Goal: Information Seeking & Learning: Learn about a topic

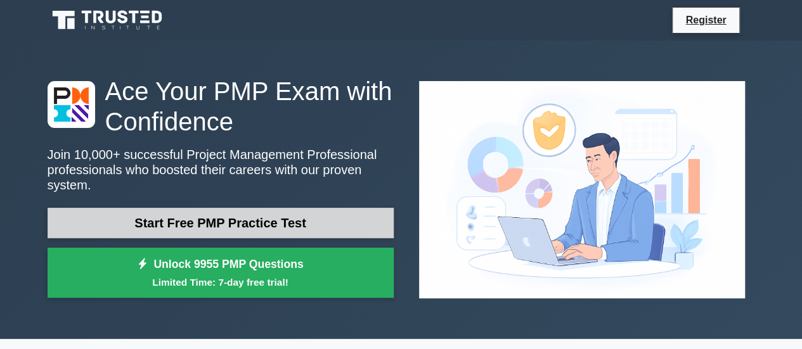
click at [173, 216] on link "Start Free PMP Practice Test" at bounding box center [221, 223] width 346 height 30
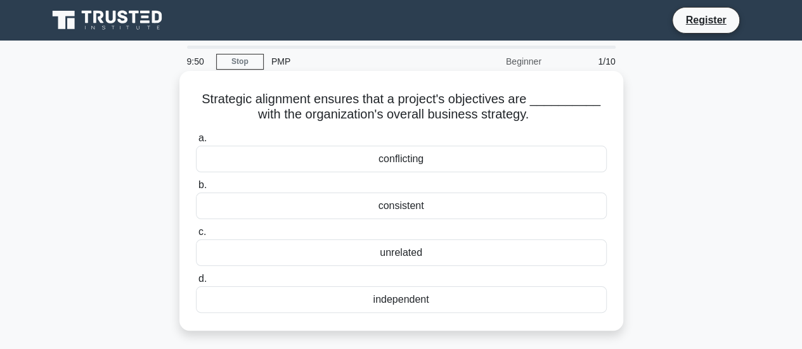
click at [403, 206] on div "consistent" at bounding box center [401, 206] width 411 height 27
click at [196, 190] on input "b. consistent" at bounding box center [196, 185] width 0 height 8
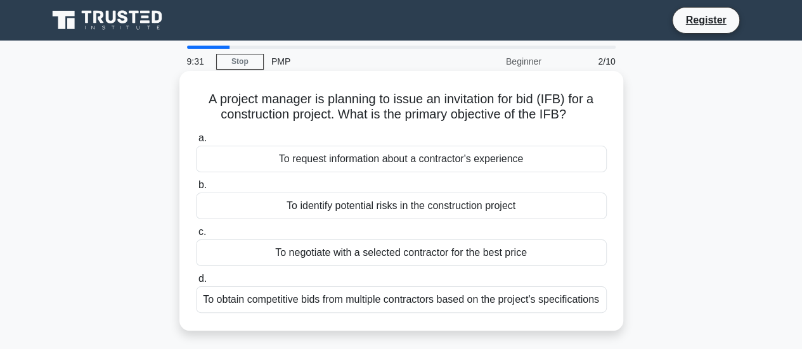
click at [498, 310] on div "To obtain competitive bids from multiple contractors based on the project's spe…" at bounding box center [401, 300] width 411 height 27
click at [196, 283] on input "d. To obtain competitive bids from multiple contractors based on the project's …" at bounding box center [196, 279] width 0 height 8
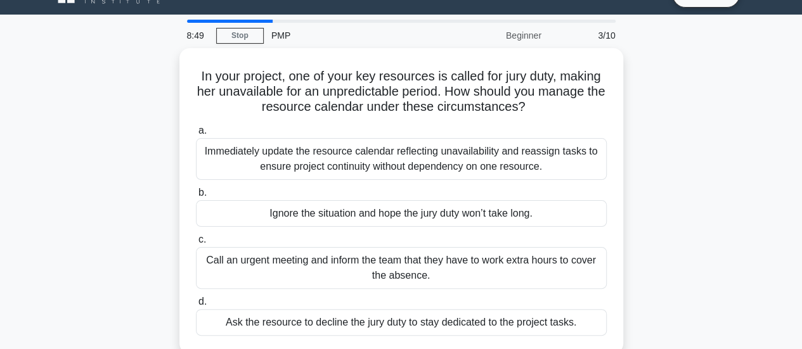
scroll to position [51, 0]
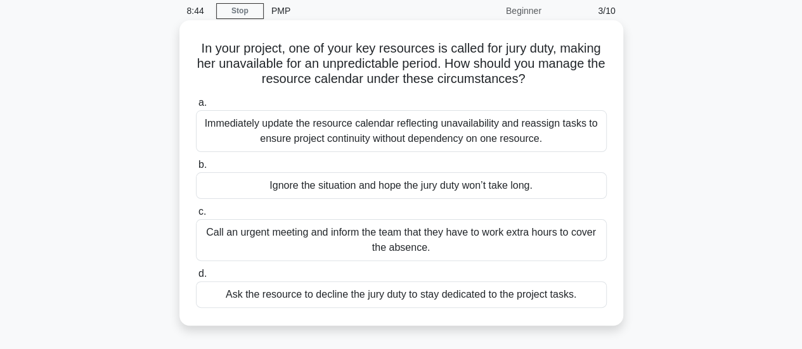
click at [422, 138] on div "Immediately update the resource calendar reflecting unavailability and reassign…" at bounding box center [401, 131] width 411 height 42
click at [196, 107] on input "a. Immediately update the resource calendar reflecting unavailability and reass…" at bounding box center [196, 103] width 0 height 8
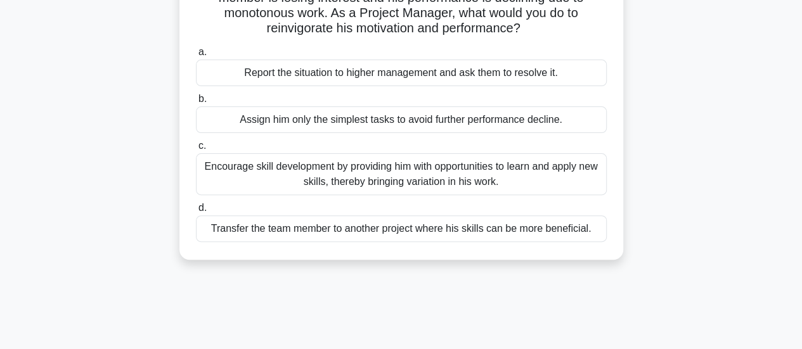
scroll to position [127, 0]
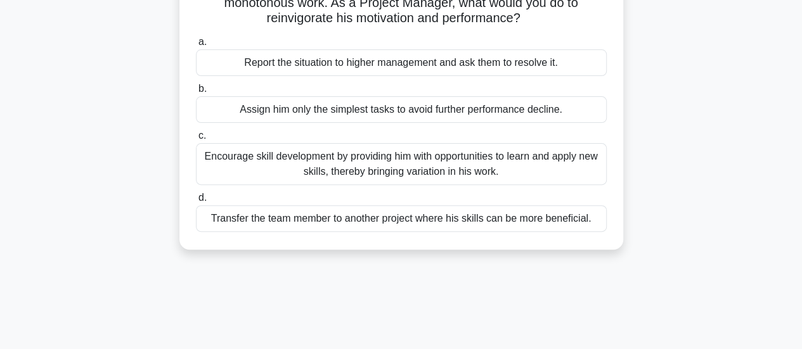
drag, startPoint x: 523, startPoint y: 180, endPoint x: 488, endPoint y: 187, distance: 35.6
click at [488, 187] on div "a. Report the situation to higher management and ask them to resolve it. b. Ass…" at bounding box center [401, 133] width 426 height 203
click at [501, 174] on div "Encourage skill development by providing him with opportunities to learn and ap…" at bounding box center [401, 164] width 411 height 42
click at [196, 140] on input "c. Encourage skill development by providing him with opportunities to learn and…" at bounding box center [196, 136] width 0 height 8
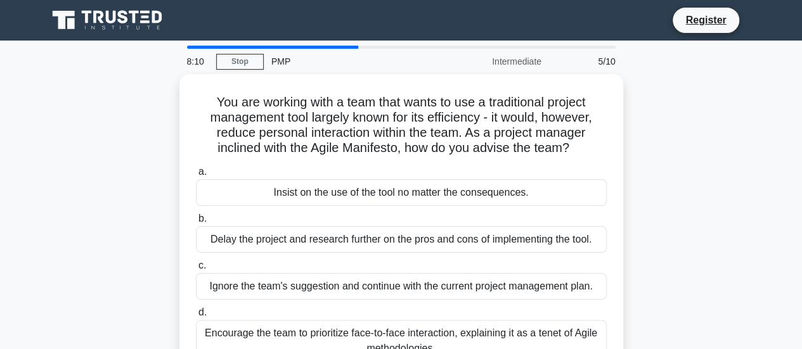
scroll to position [25, 0]
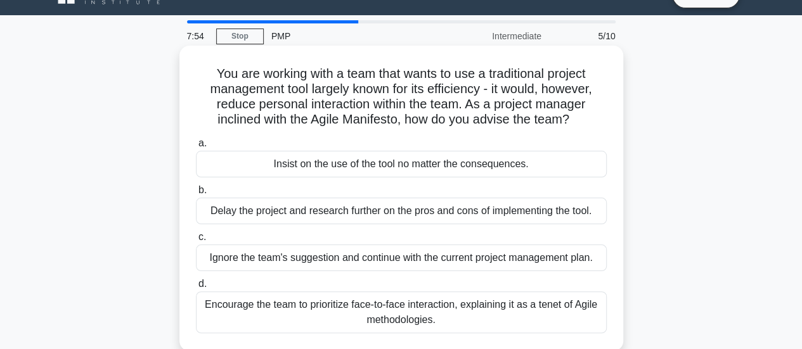
click at [525, 310] on div "Encourage the team to prioritize face-to-face interaction, explaining it as a t…" at bounding box center [401, 313] width 411 height 42
click at [196, 289] on input "d. Encourage the team to prioritize face-to-face interaction, explaining it as …" at bounding box center [196, 284] width 0 height 8
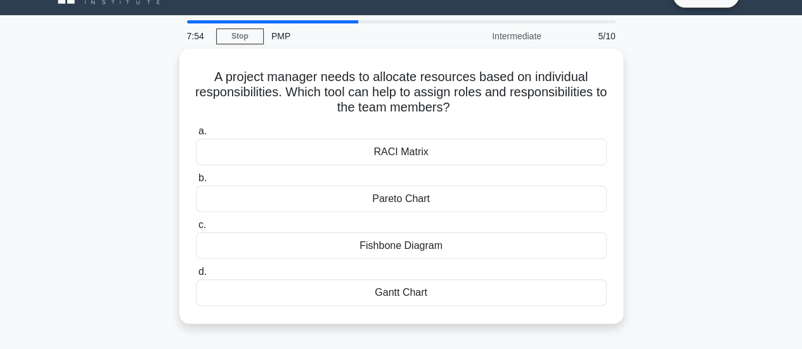
scroll to position [0, 0]
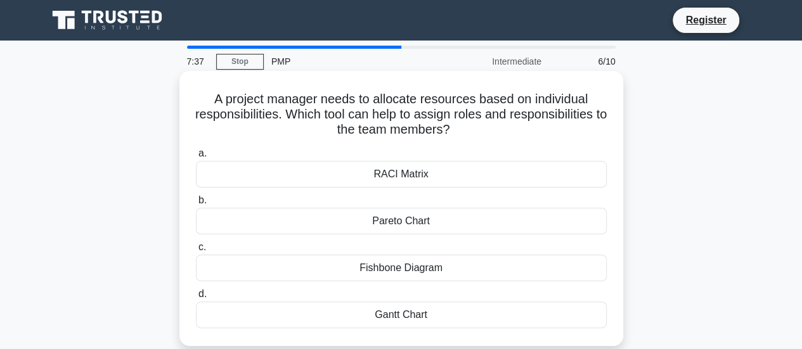
click at [435, 178] on div "RACI Matrix" at bounding box center [401, 174] width 411 height 27
click at [196, 158] on input "a. RACI Matrix" at bounding box center [196, 154] width 0 height 8
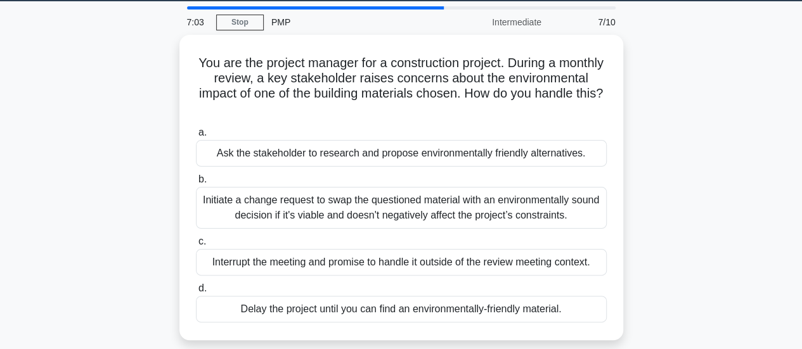
scroll to position [25, 0]
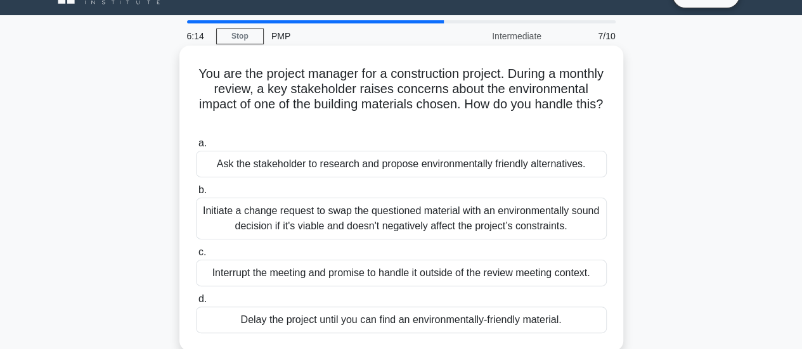
click at [410, 268] on div "Interrupt the meeting and promise to handle it outside of the review meeting co…" at bounding box center [401, 273] width 411 height 27
click at [196, 257] on input "c. Interrupt the meeting and promise to handle it outside of the review meeting…" at bounding box center [196, 253] width 0 height 8
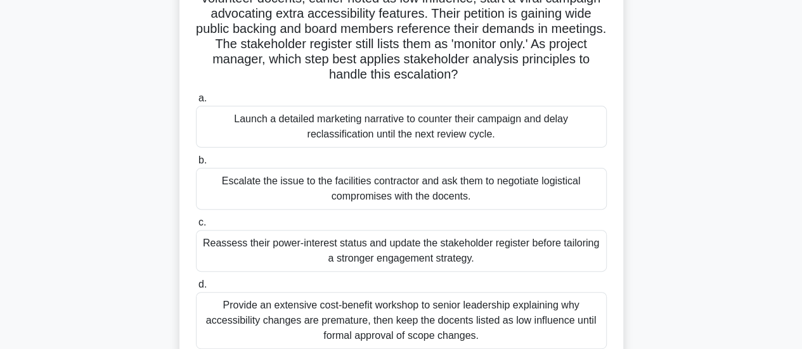
scroll to position [152, 0]
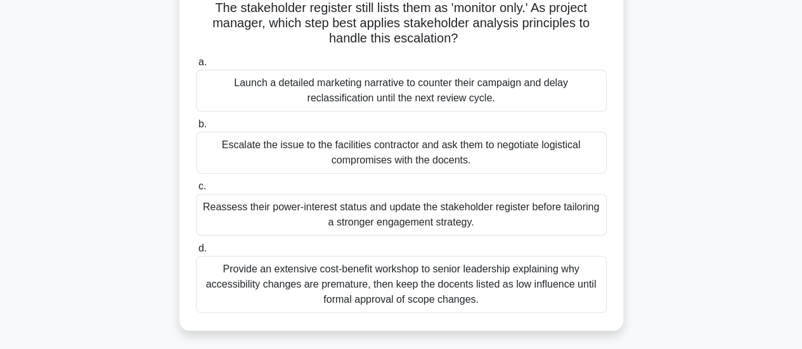
click at [495, 220] on div "Reassess their power-interest status and update the stakeholder register before…" at bounding box center [401, 215] width 411 height 42
click at [196, 191] on input "c. Reassess their power-interest status and update the stakeholder register bef…" at bounding box center [196, 187] width 0 height 8
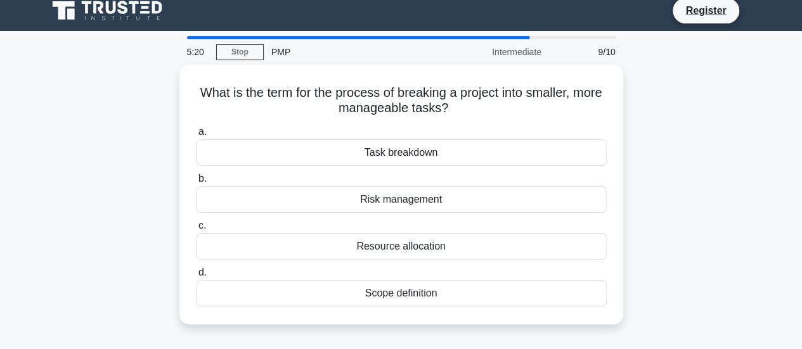
scroll to position [0, 0]
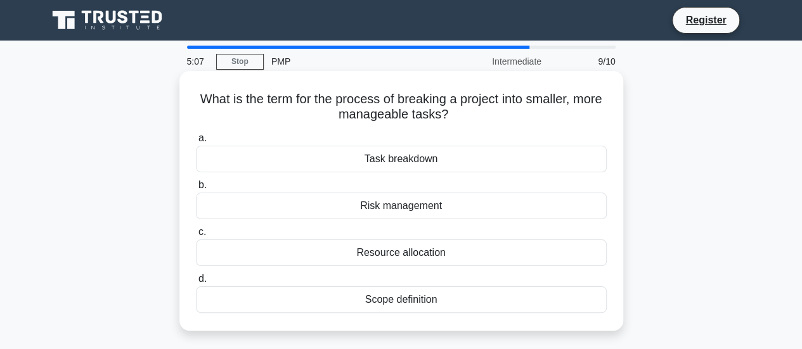
click at [431, 169] on div "Task breakdown" at bounding box center [401, 159] width 411 height 27
click at [196, 143] on input "a. Task breakdown" at bounding box center [196, 138] width 0 height 8
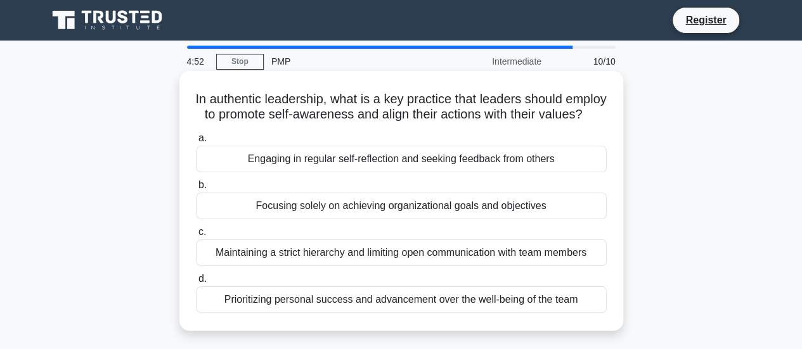
click at [434, 173] on div "Engaging in regular self-reflection and seeking feedback from others" at bounding box center [401, 159] width 411 height 27
click at [196, 143] on input "a. Engaging in regular self-reflection and seeking feedback from others" at bounding box center [196, 138] width 0 height 8
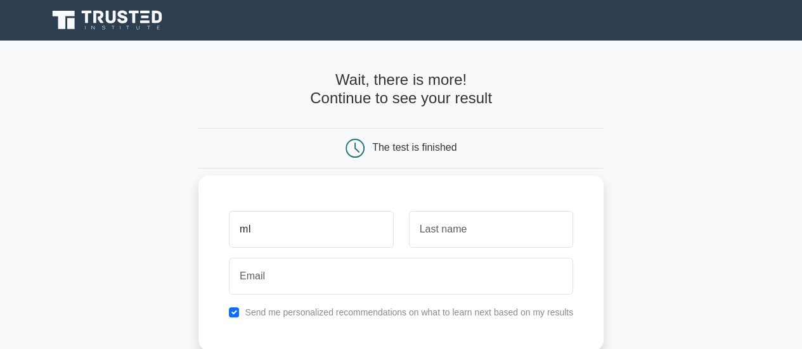
type input "m"
type input "[PERSON_NAME]"
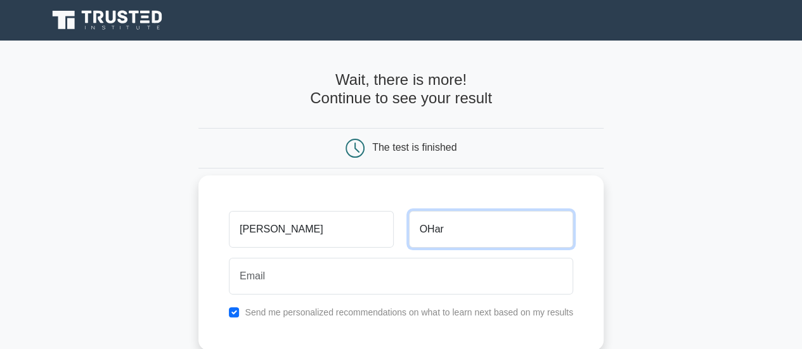
click at [483, 230] on input "OHar" at bounding box center [491, 229] width 164 height 37
type input "OHara"
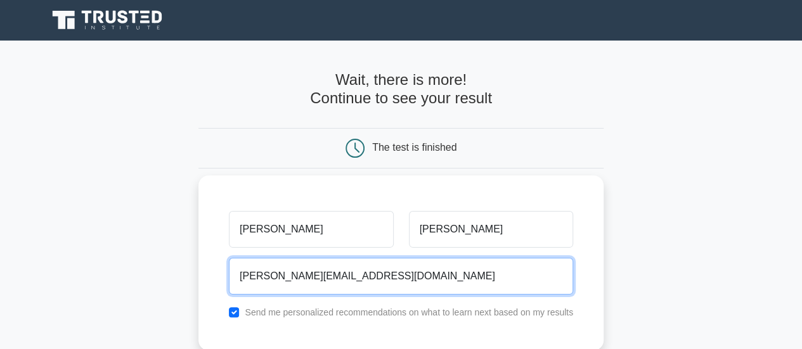
type input "michele_ohara@yahoo.com"
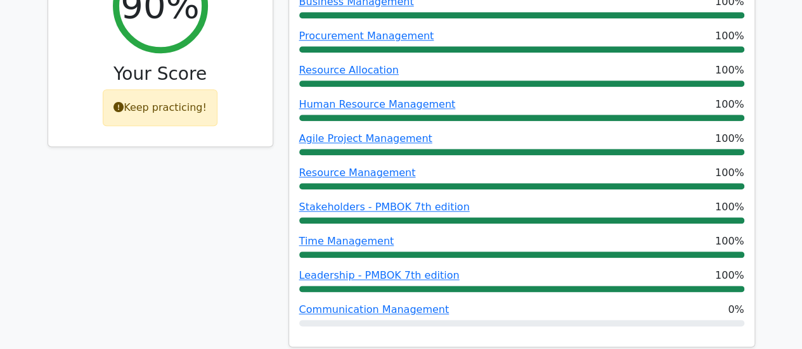
scroll to position [650, 0]
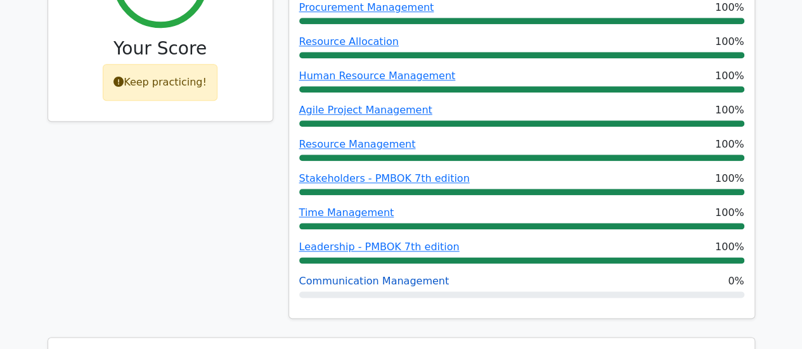
click at [367, 275] on link "Communication Management" at bounding box center [374, 281] width 150 height 12
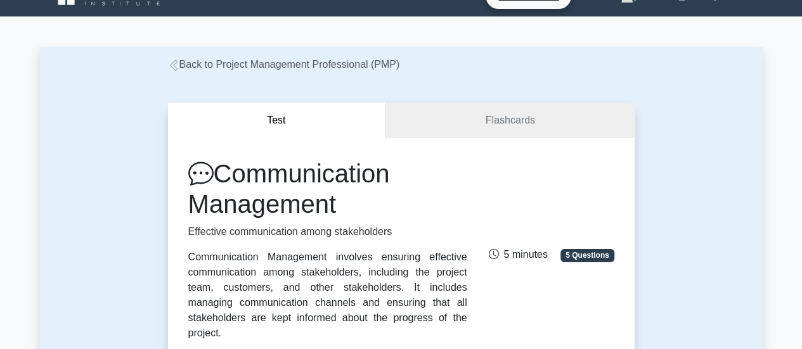
scroll to position [330, 0]
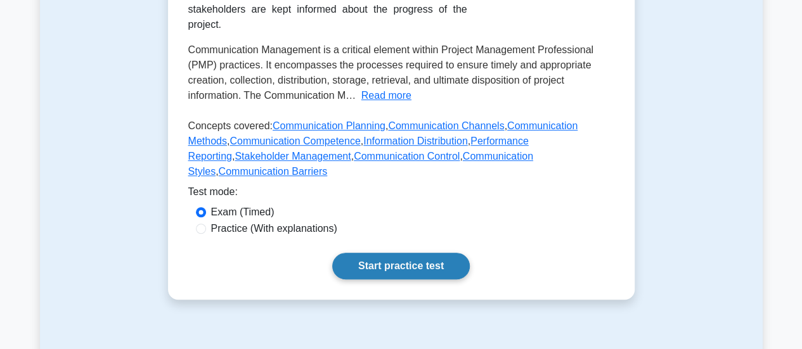
click at [379, 253] on link "Start practice test" at bounding box center [401, 266] width 138 height 27
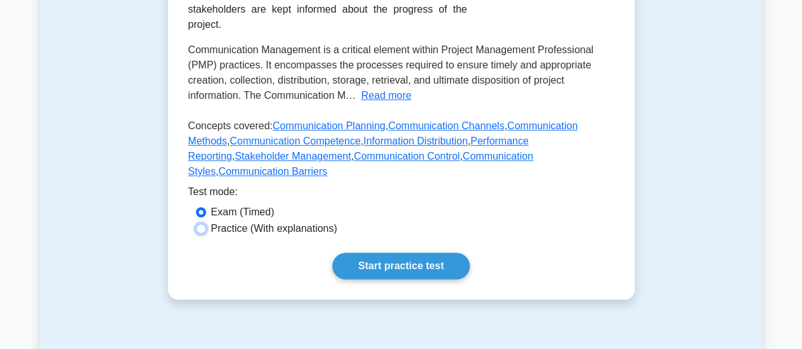
click at [200, 224] on input "Practice (With explanations)" at bounding box center [201, 229] width 10 height 10
radio input "true"
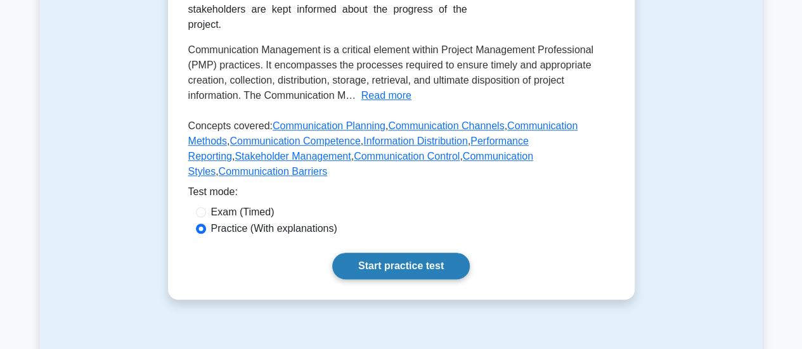
click at [403, 253] on link "Start practice test" at bounding box center [401, 266] width 138 height 27
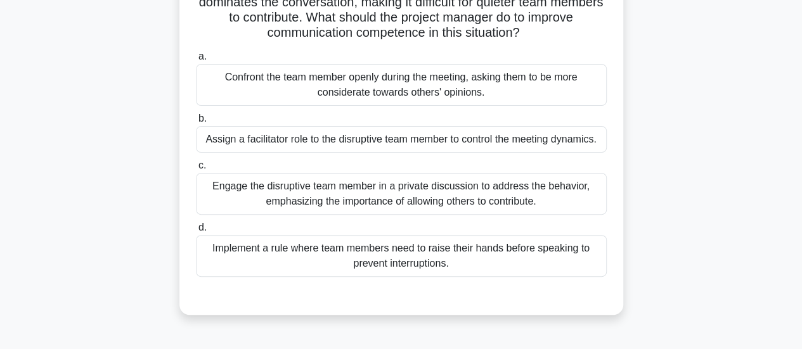
scroll to position [127, 0]
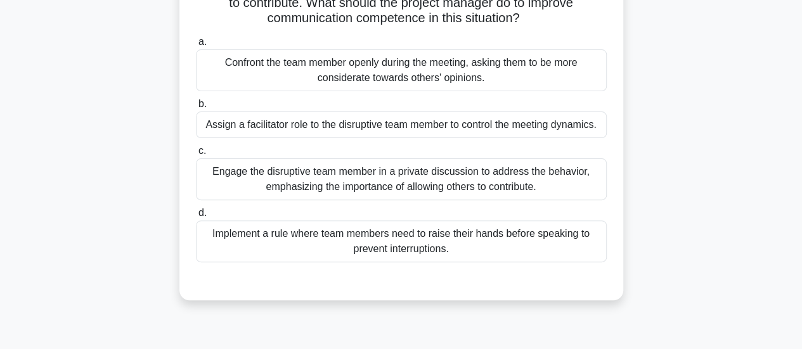
click at [418, 182] on div "Engage the disruptive team member in a private discussion to address the behavi…" at bounding box center [401, 180] width 411 height 42
click at [196, 155] on input "c. Engage the disruptive team member in a private discussion to address the beh…" at bounding box center [196, 151] width 0 height 8
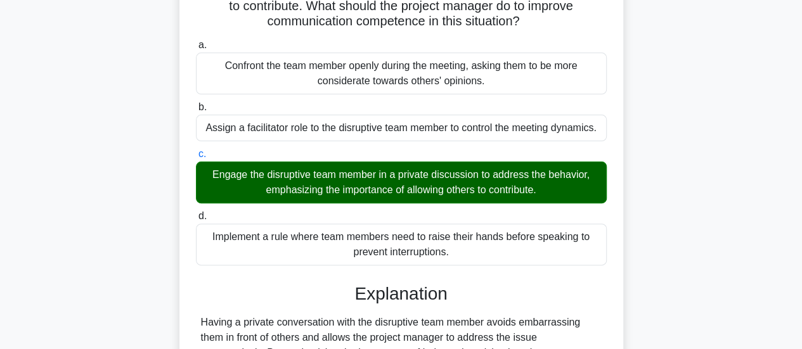
scroll to position [335, 0]
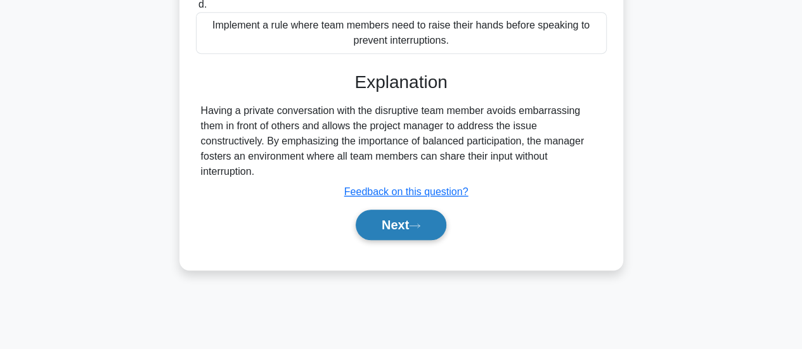
click at [389, 212] on button "Next" at bounding box center [401, 225] width 91 height 30
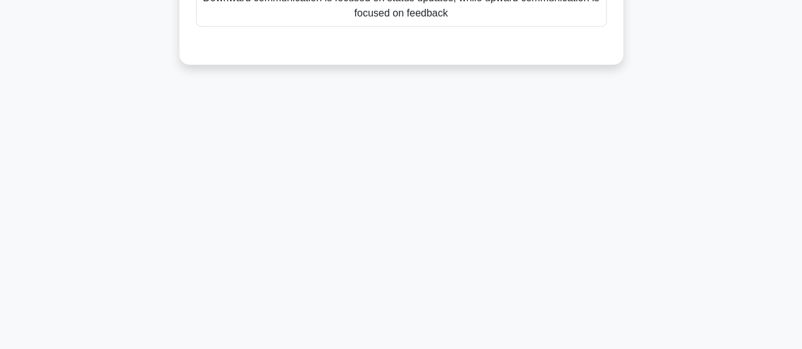
scroll to position [30, 0]
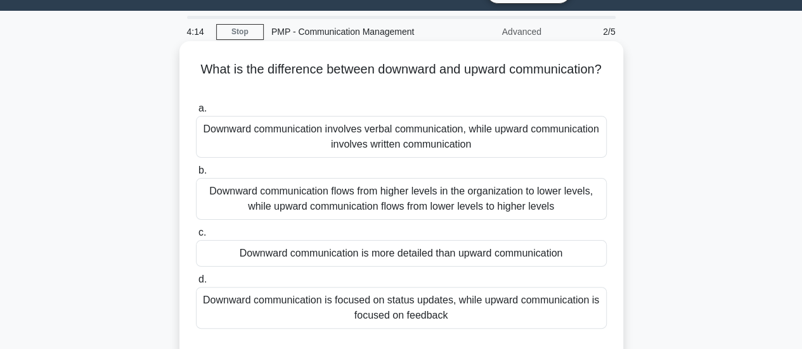
click at [341, 195] on div "Downward communication flows from higher levels in the organization to lower le…" at bounding box center [401, 199] width 411 height 42
click at [196, 175] on input "b. Downward communication flows from higher levels in the organization to lower…" at bounding box center [196, 171] width 0 height 8
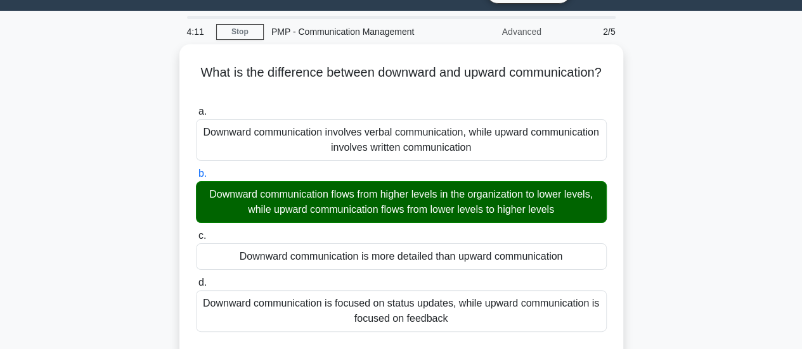
scroll to position [335, 0]
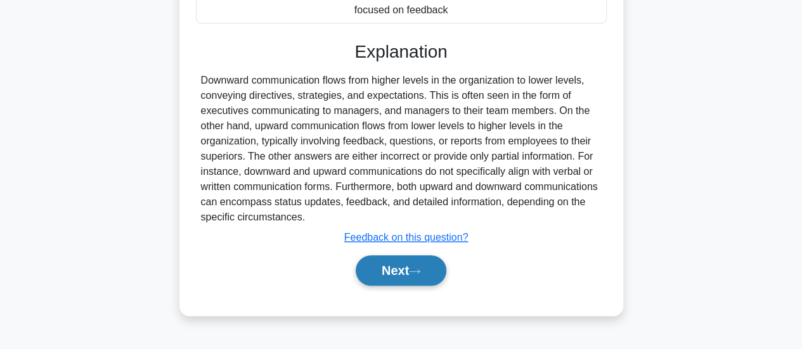
click at [393, 277] on button "Next" at bounding box center [401, 271] width 91 height 30
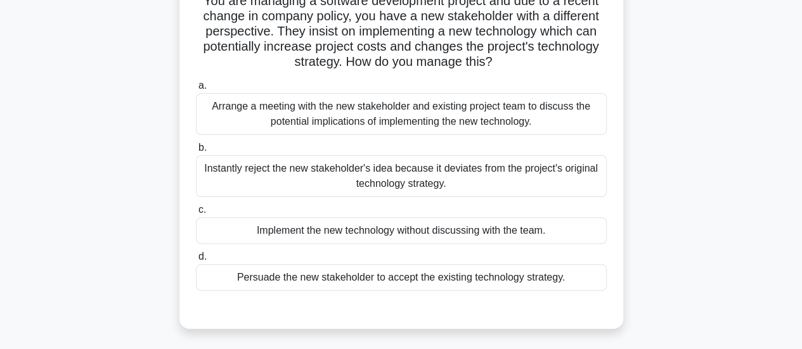
scroll to position [76, 0]
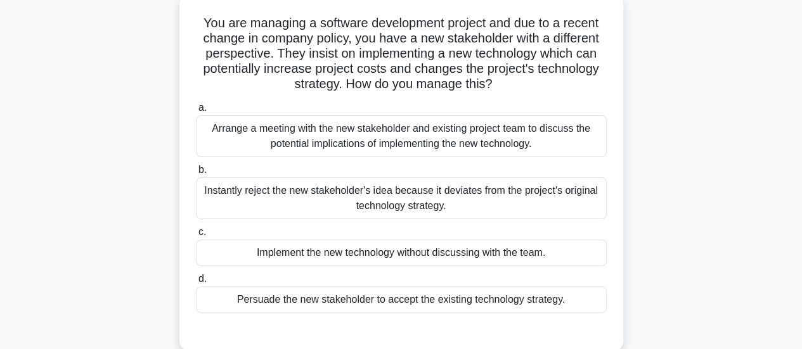
click at [461, 147] on div "Arrange a meeting with the new stakeholder and existing project team to discuss…" at bounding box center [401, 136] width 411 height 42
click at [196, 112] on input "a. Arrange a meeting with the new stakeholder and existing project team to disc…" at bounding box center [196, 108] width 0 height 8
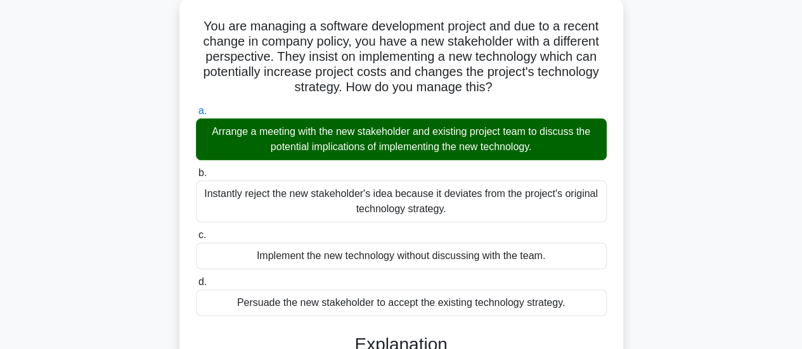
scroll to position [382, 0]
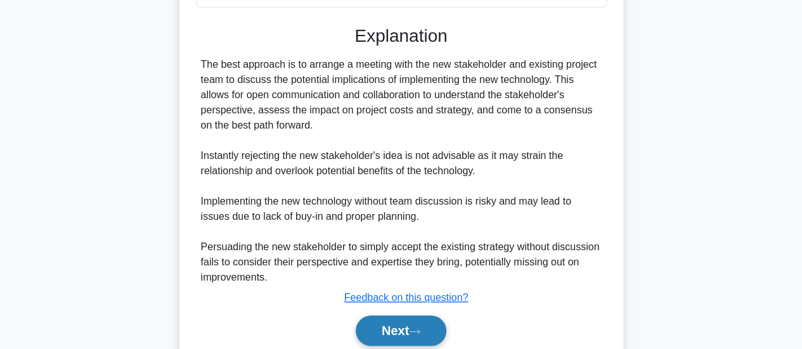
click at [394, 329] on button "Next" at bounding box center [401, 331] width 91 height 30
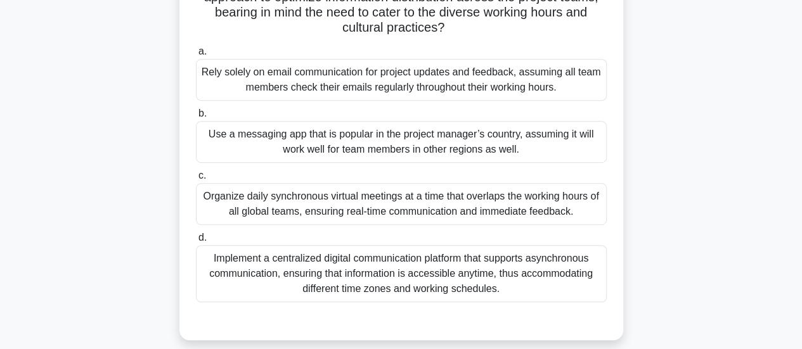
scroll to position [313, 0]
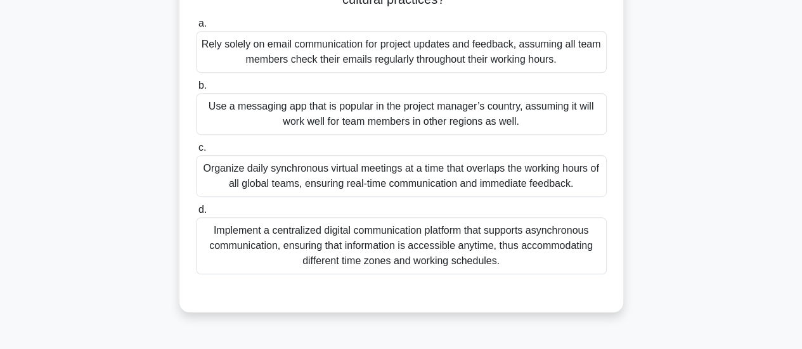
click at [501, 179] on div "Organize daily synchronous virtual meetings at a time that overlaps the working…" at bounding box center [401, 176] width 411 height 42
click at [196, 152] on input "c. Organize daily synchronous virtual meetings at a time that overlaps the work…" at bounding box center [196, 148] width 0 height 8
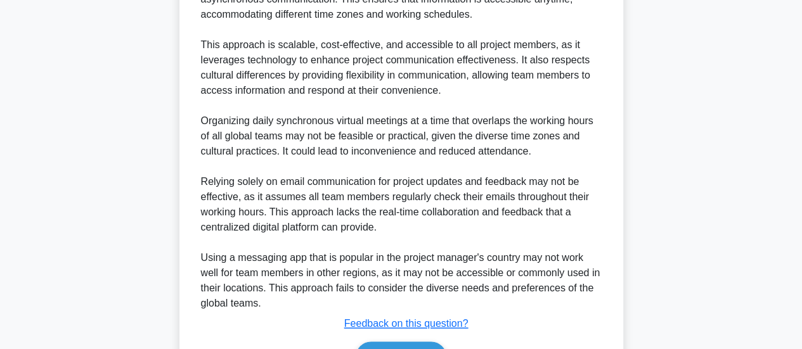
scroll to position [752, 0]
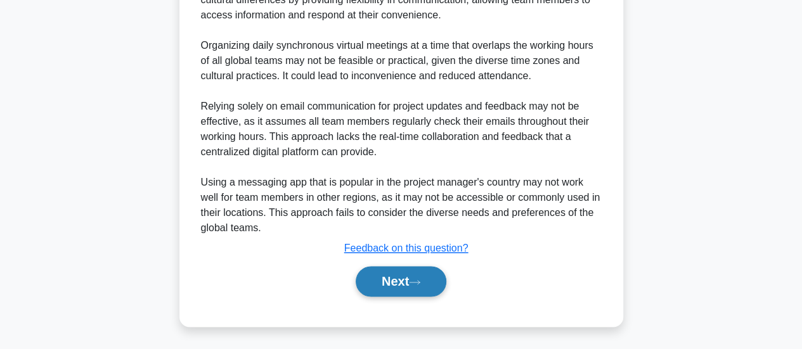
click at [389, 282] on button "Next" at bounding box center [401, 281] width 91 height 30
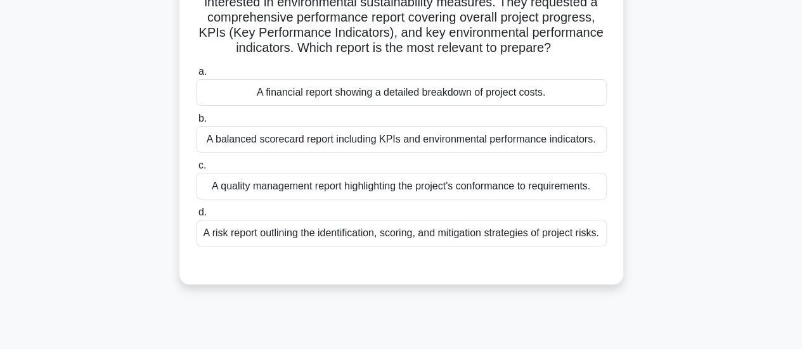
scroll to position [131, 0]
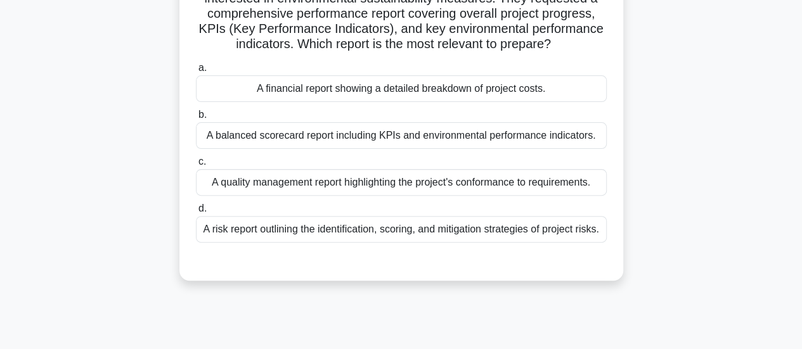
click at [460, 128] on div "A balanced scorecard report including KPIs and environmental performance indica…" at bounding box center [401, 135] width 411 height 27
click at [196, 119] on input "b. A balanced scorecard report including KPIs and environmental performance ind…" at bounding box center [196, 115] width 0 height 8
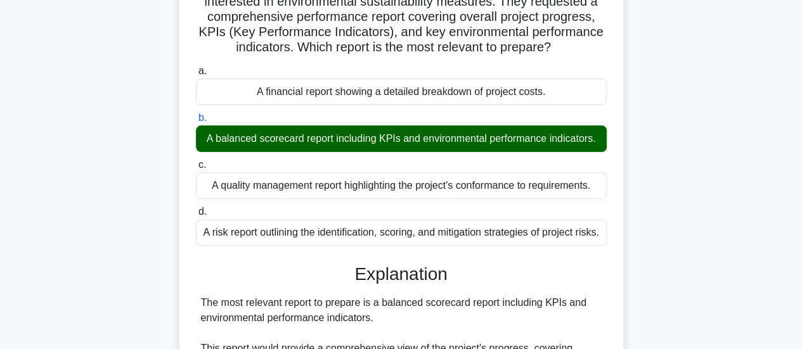
scroll to position [431, 0]
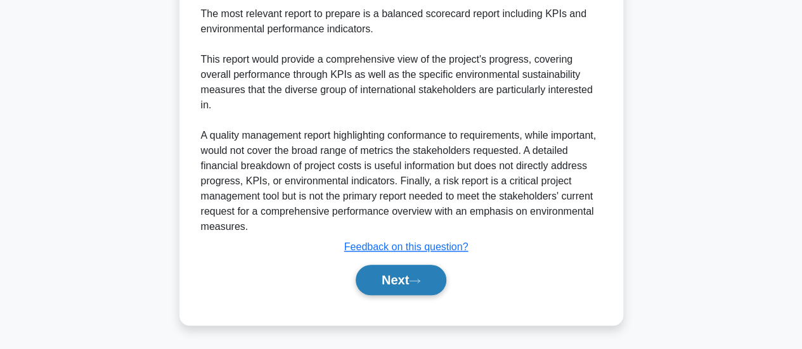
click at [368, 277] on button "Next" at bounding box center [401, 280] width 91 height 30
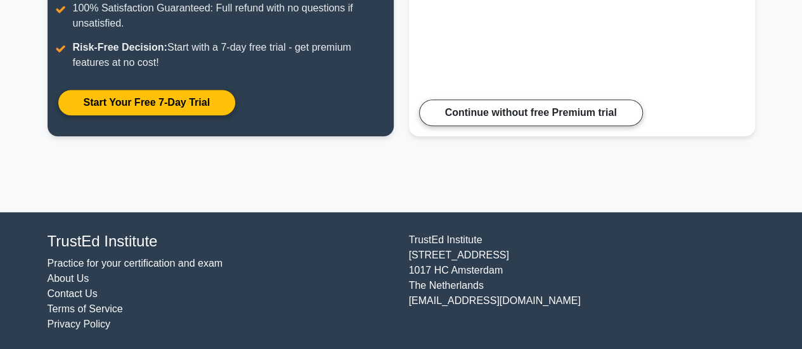
scroll to position [337, 0]
